Goal: Task Accomplishment & Management: Use online tool/utility

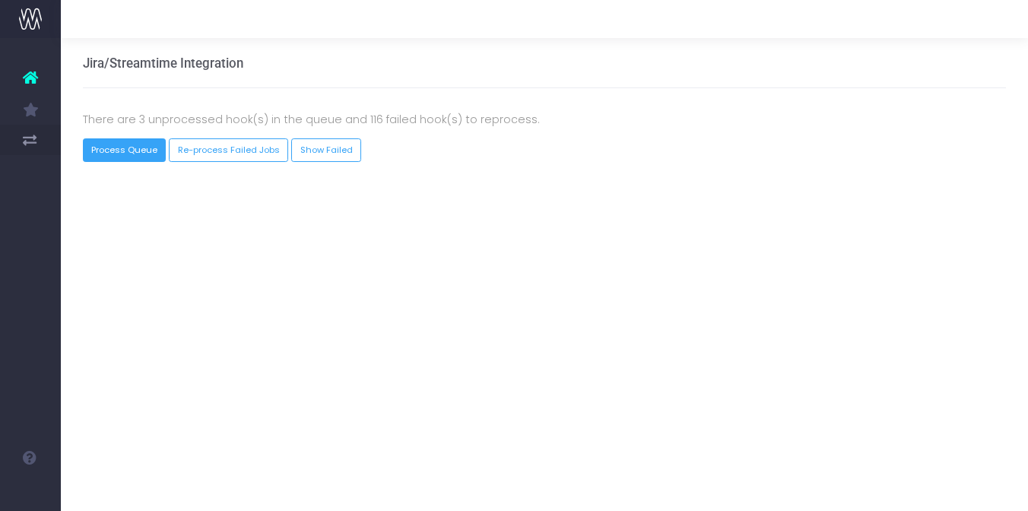
click at [115, 157] on button "Process Queue" at bounding box center [125, 150] width 84 height 24
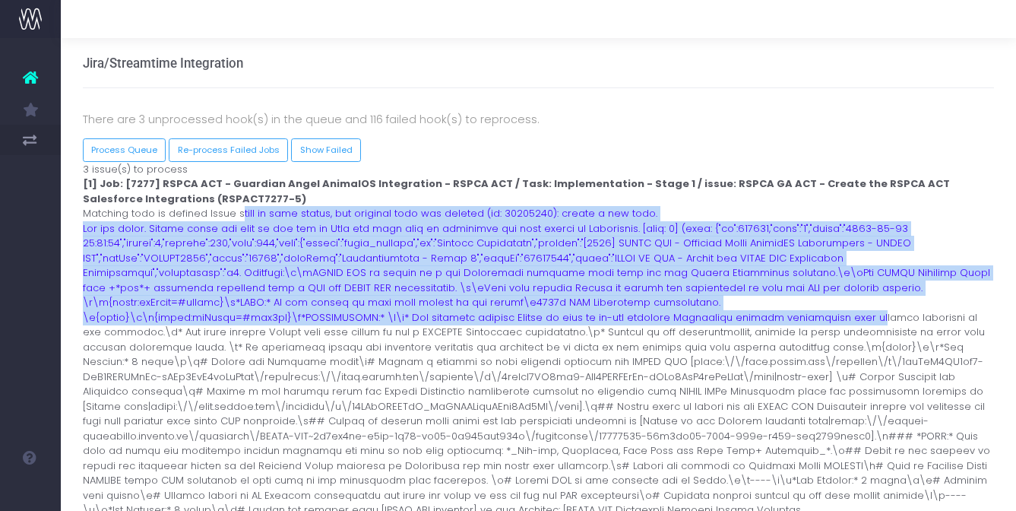
drag, startPoint x: 239, startPoint y: 217, endPoint x: 274, endPoint y: 319, distance: 107.7
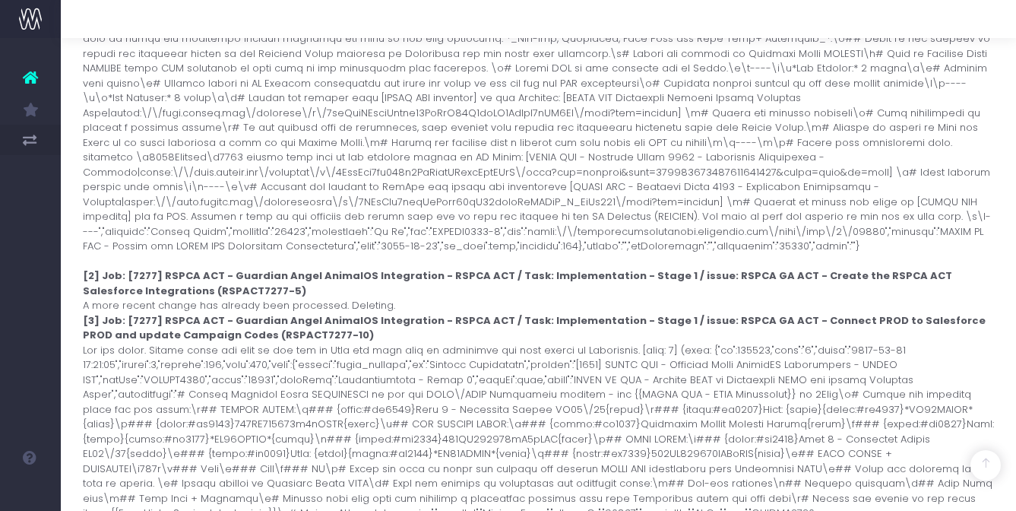
scroll to position [413, 0]
click at [332, 290] on div "Process Marlin Webhook 3 issue(s) to process [1] Job: [7277] RSPCA ACT - Guardi…" at bounding box center [538, 171] width 935 height 845
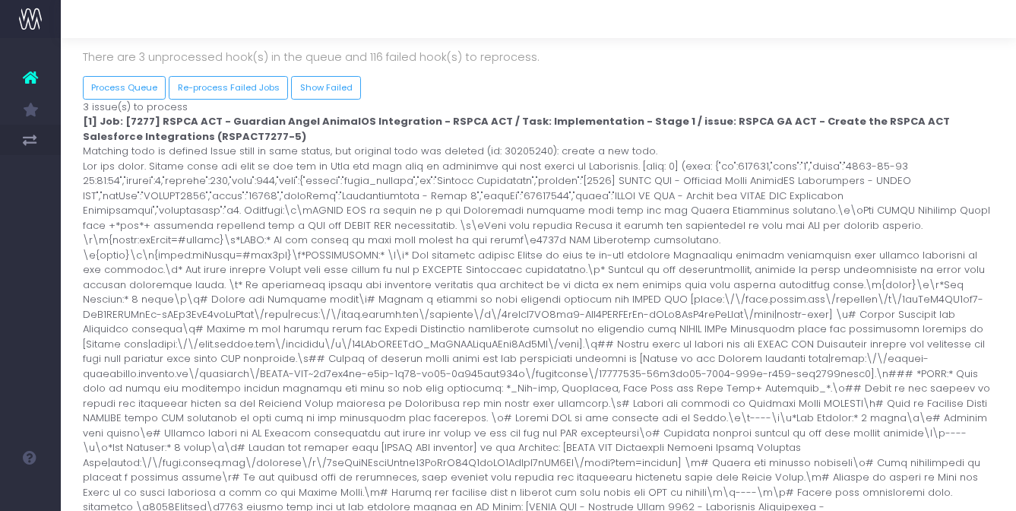
scroll to position [59, 0]
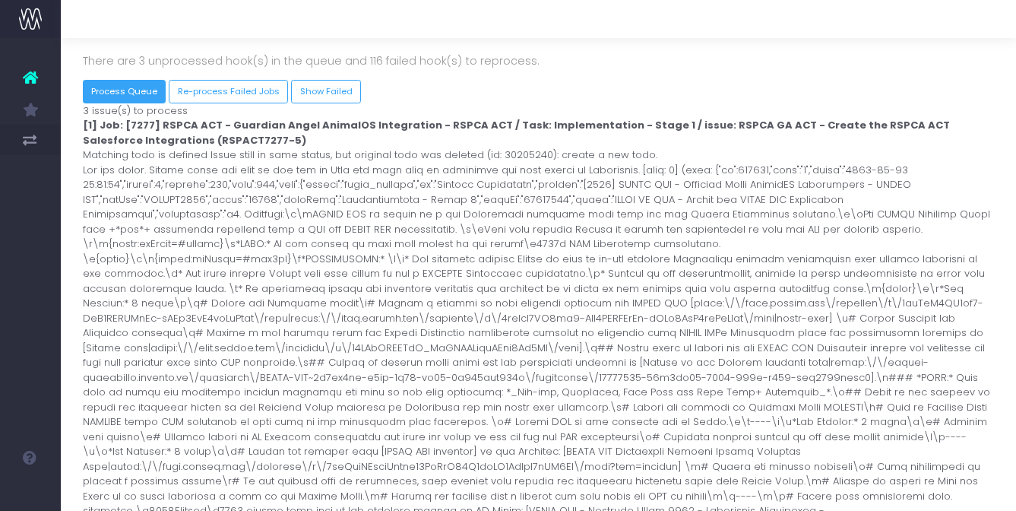
click at [150, 89] on button "Process Queue" at bounding box center [125, 92] width 84 height 24
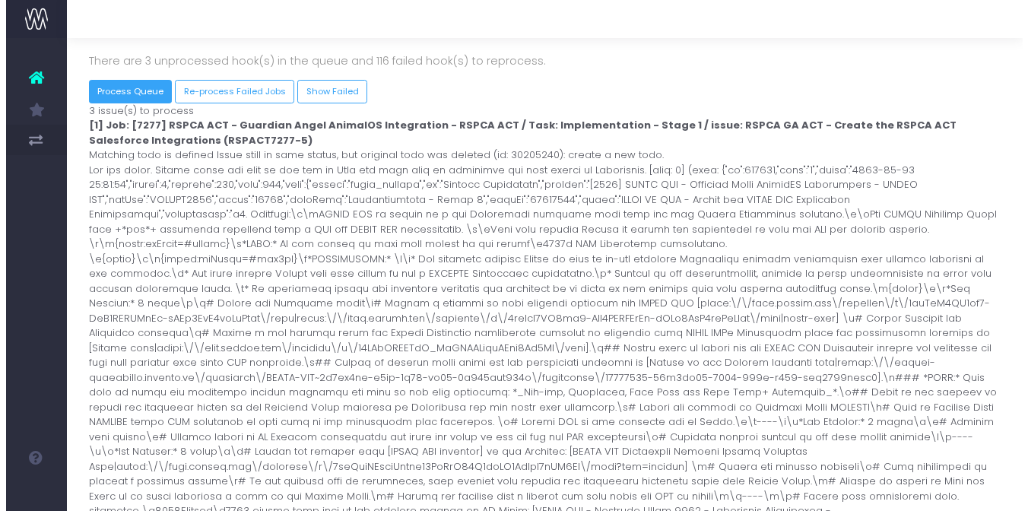
scroll to position [0, 0]
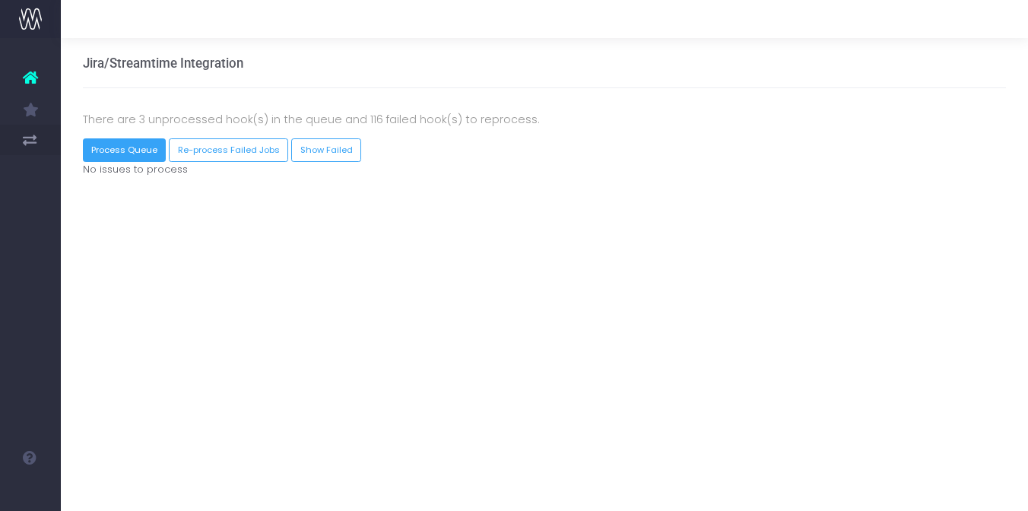
click at [140, 149] on button "Process Queue" at bounding box center [125, 150] width 84 height 24
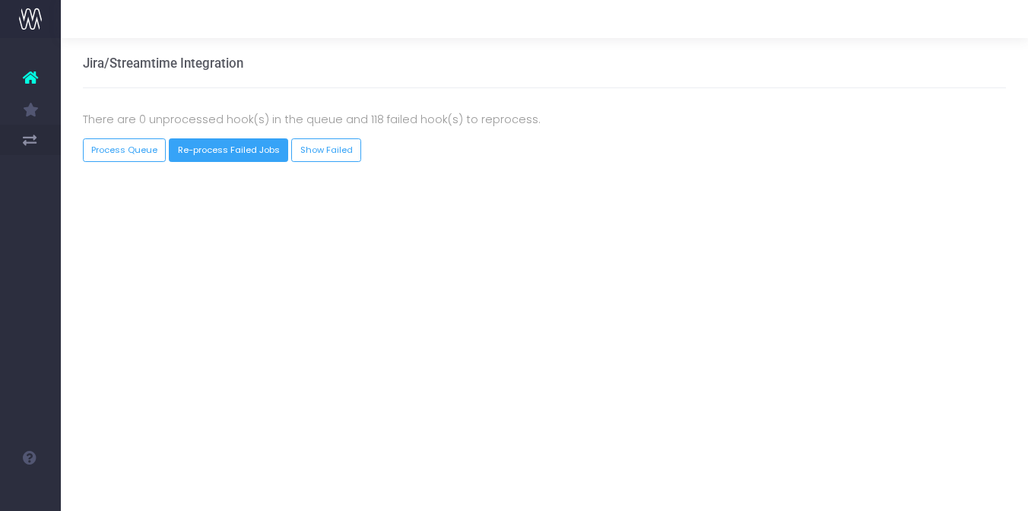
click at [256, 141] on button "Re-process Failed Jobs" at bounding box center [228, 150] width 119 height 24
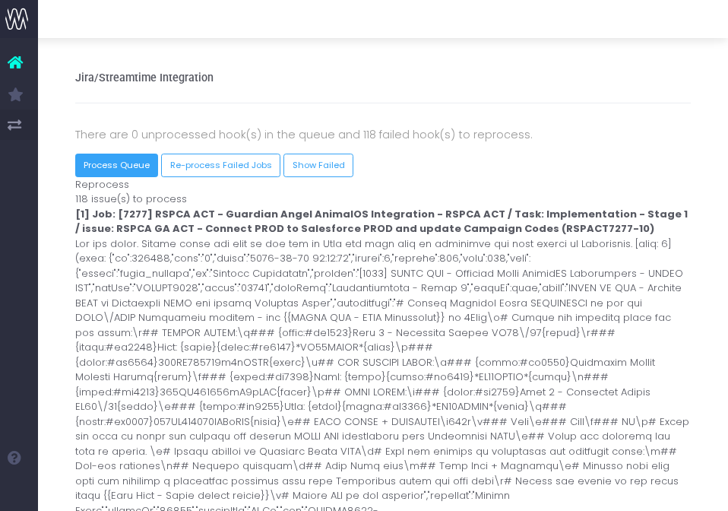
click at [130, 171] on button "Process Queue" at bounding box center [117, 166] width 84 height 24
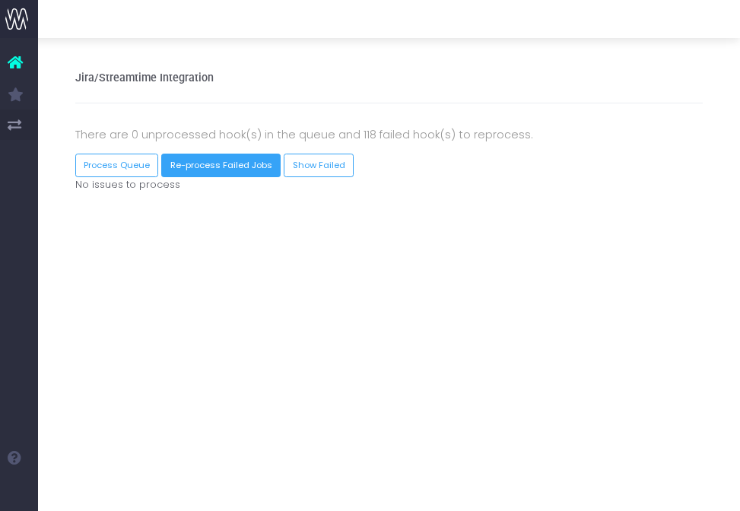
click at [192, 157] on button "Re-process Failed Jobs" at bounding box center [220, 166] width 119 height 24
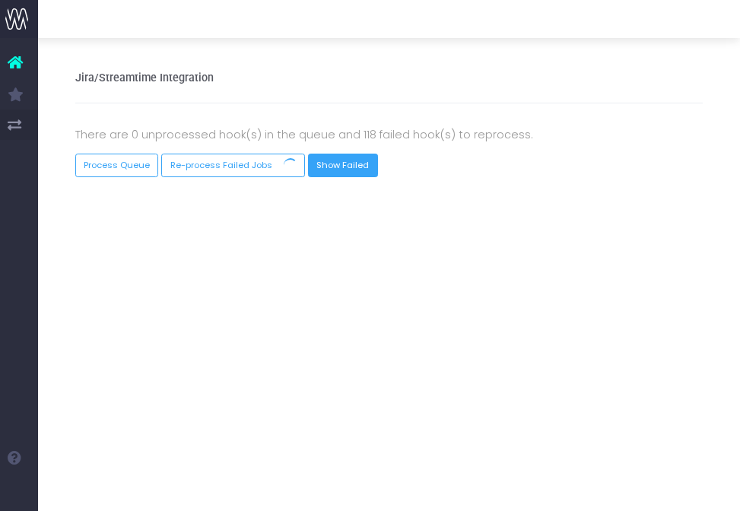
click at [336, 163] on link "Show Failed" at bounding box center [343, 166] width 70 height 24
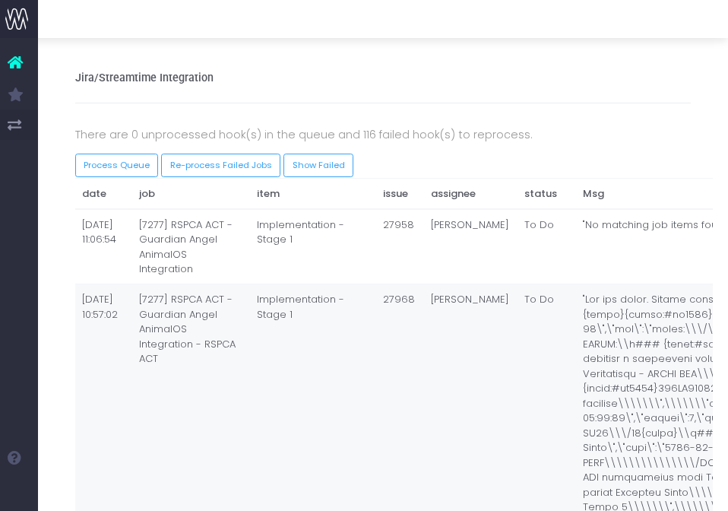
click at [517, 301] on td "To Do" at bounding box center [546, 477] width 59 height 386
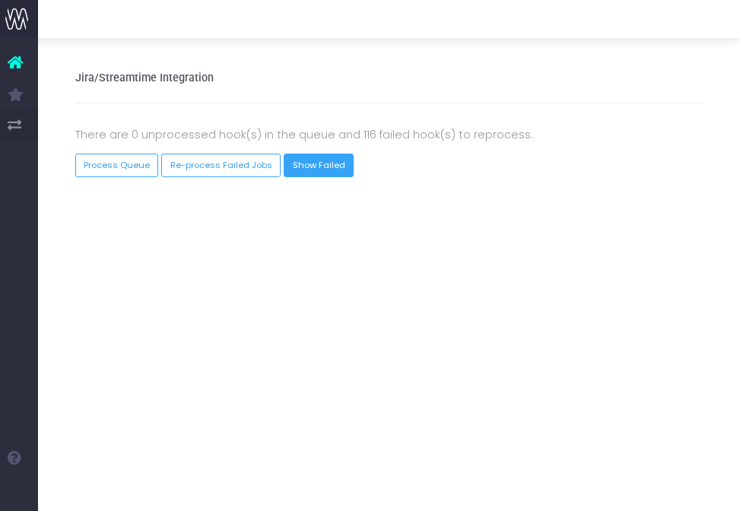
click at [306, 163] on link "Show Failed" at bounding box center [318, 166] width 70 height 24
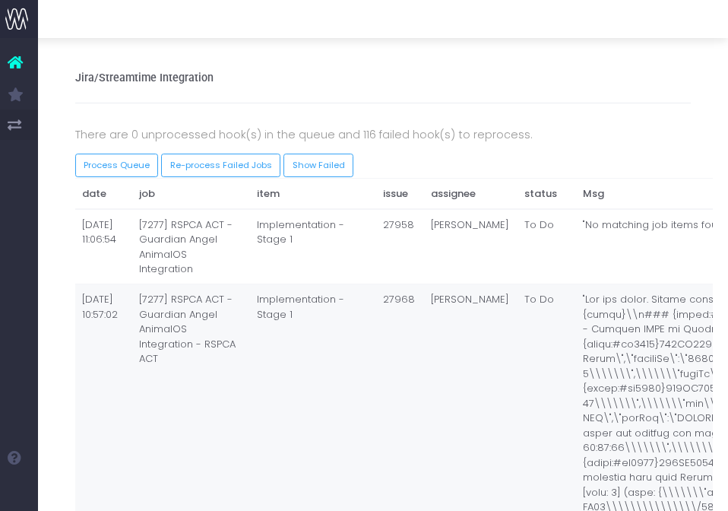
click at [185, 345] on td "[7277] RSPCA ACT - Guardian Angel AnimalOS Integration - RSPCA ACT" at bounding box center [190, 470] width 119 height 372
click at [224, 171] on button "Re-process Failed Jobs" at bounding box center [220, 166] width 119 height 24
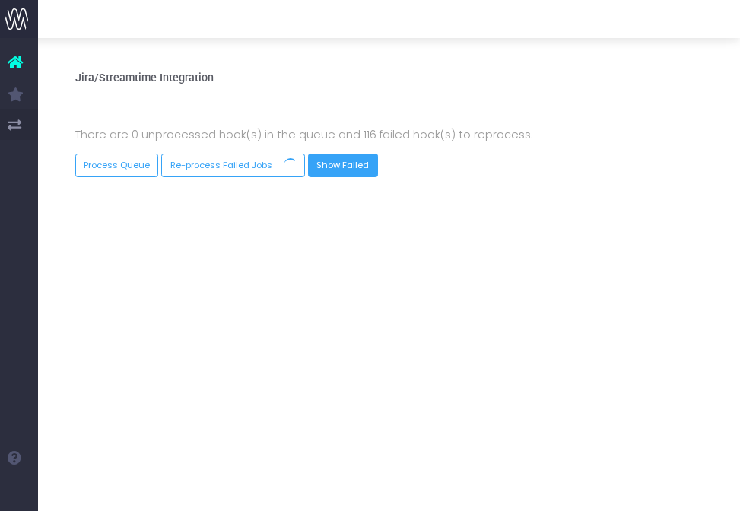
click at [337, 166] on link "Show Failed" at bounding box center [343, 166] width 70 height 24
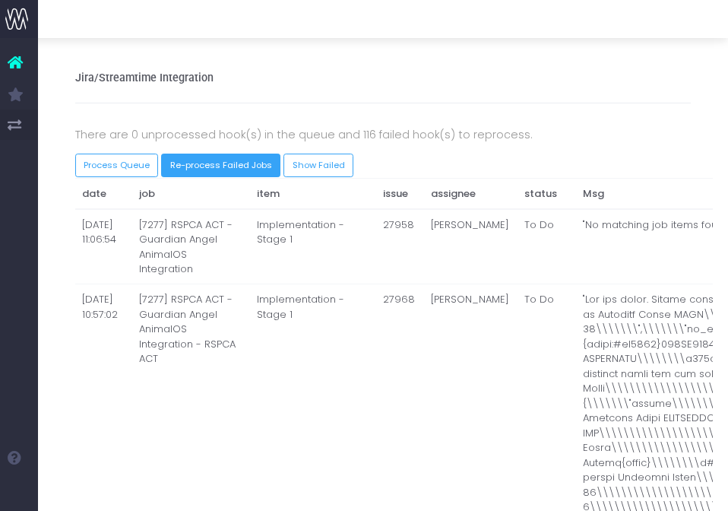
click at [255, 174] on button "Re-process Failed Jobs" at bounding box center [220, 166] width 119 height 24
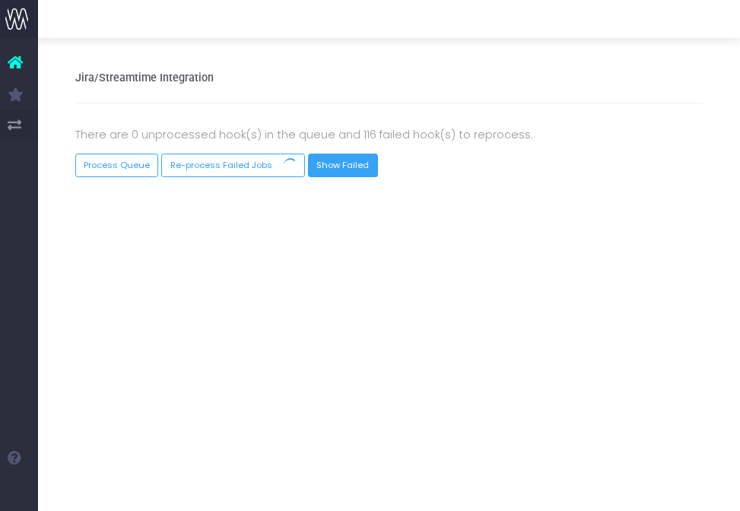
click at [323, 168] on link "Show Failed" at bounding box center [343, 166] width 70 height 24
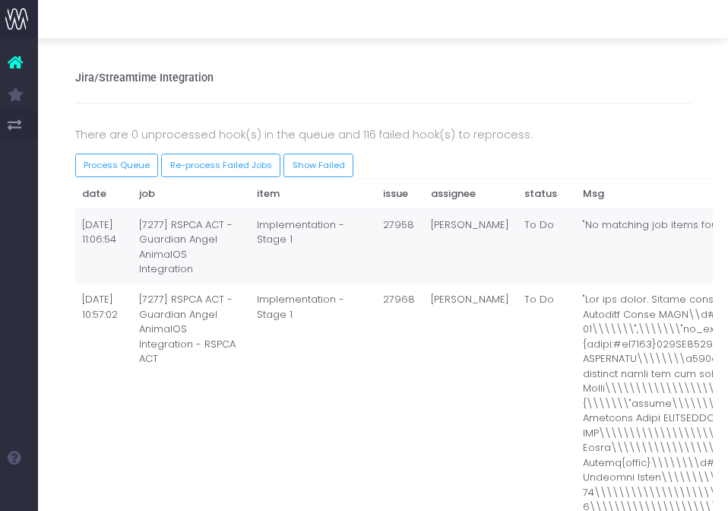
click at [301, 241] on td "Implementation - Stage 1" at bounding box center [313, 246] width 126 height 75
click at [138, 171] on button "Process Queue" at bounding box center [117, 166] width 84 height 24
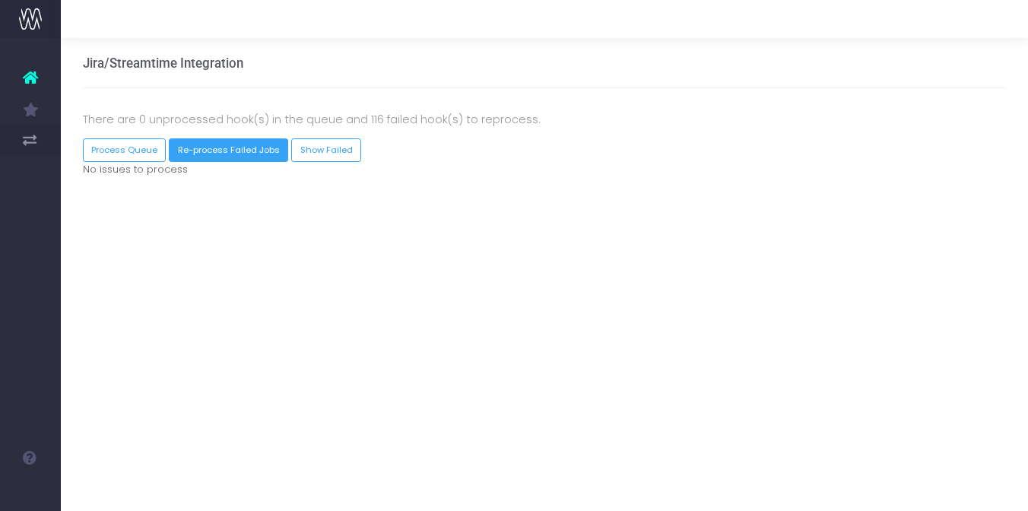
click at [176, 152] on button "Re-process Failed Jobs" at bounding box center [228, 150] width 119 height 24
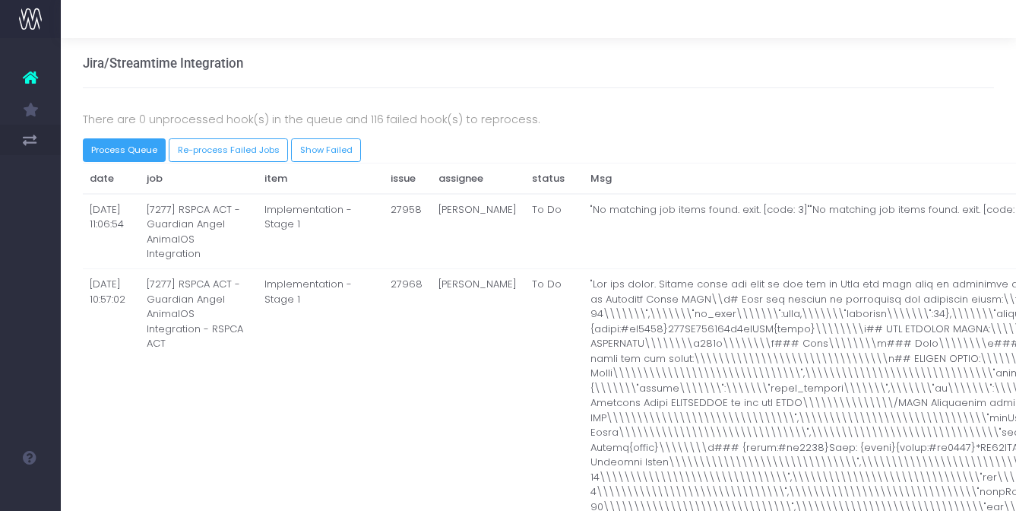
click at [135, 142] on button "Process Queue" at bounding box center [125, 150] width 84 height 24
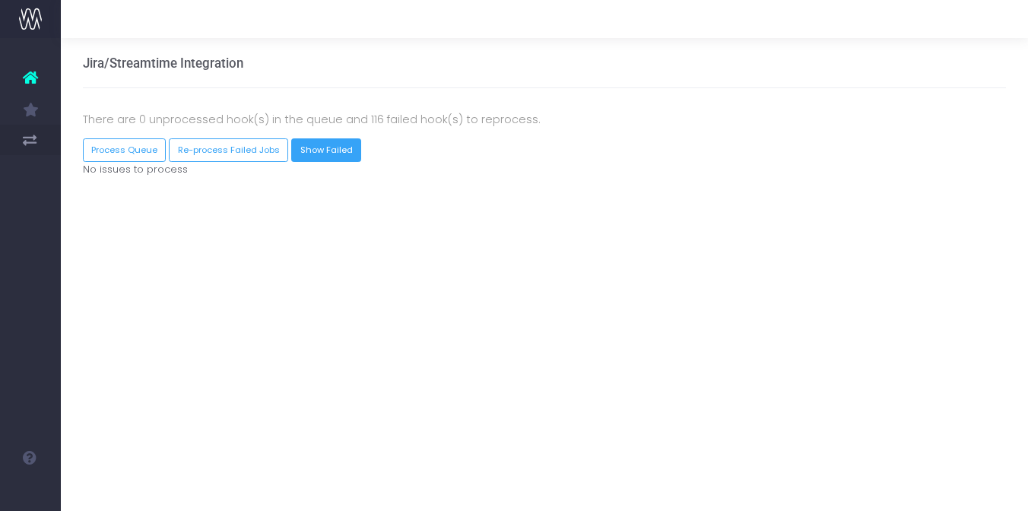
click at [342, 150] on link "Show Failed" at bounding box center [326, 150] width 70 height 24
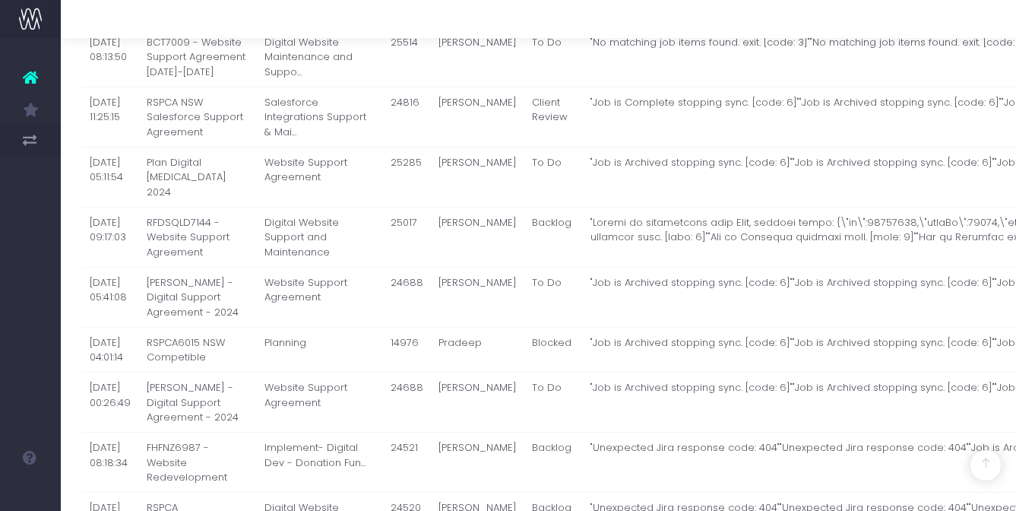
scroll to position [10879, 0]
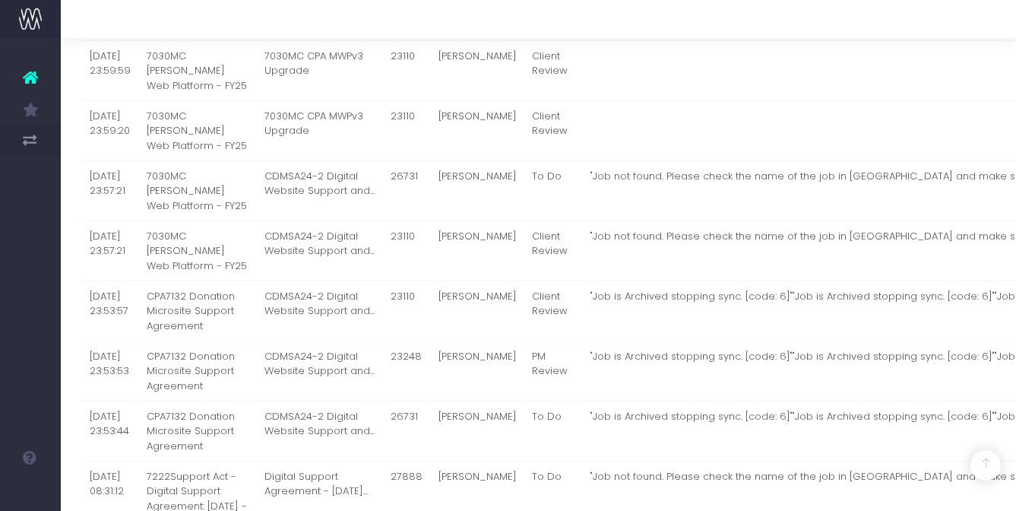
scroll to position [7210, 0]
